Goal: Information Seeking & Learning: Learn about a topic

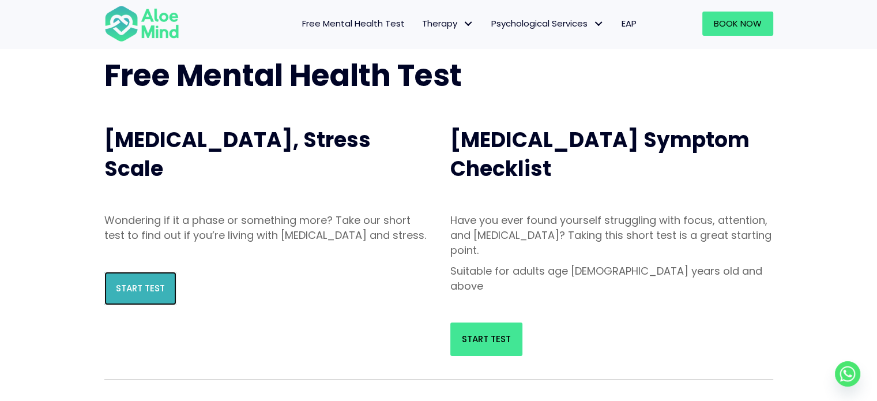
click at [156, 294] on span "Start Test" at bounding box center [140, 288] width 49 height 12
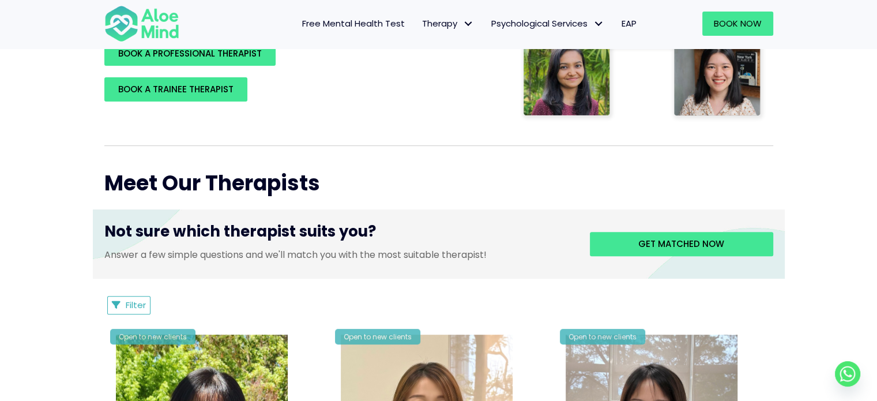
scroll to position [318, 0]
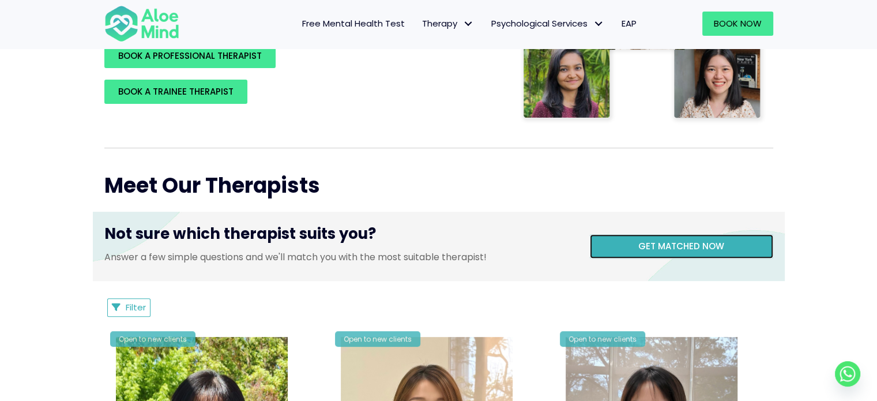
click at [287, 236] on link "Get matched now" at bounding box center [681, 246] width 183 height 24
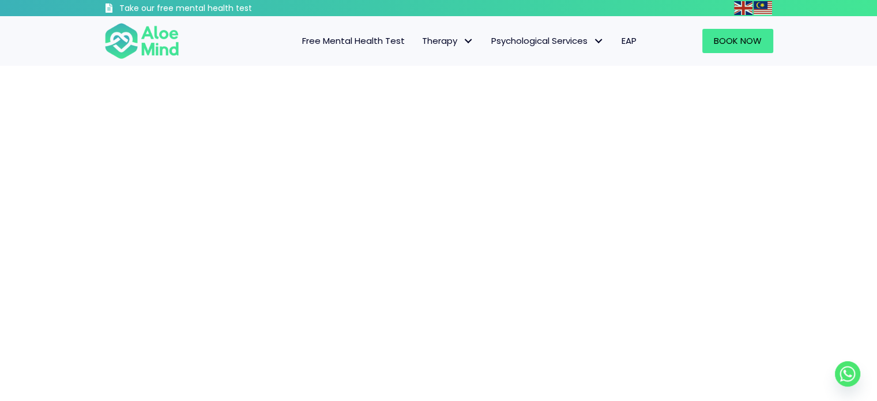
click at [392, 43] on span "Free Mental Health Test" at bounding box center [353, 41] width 103 height 12
